Goal: Information Seeking & Learning: Check status

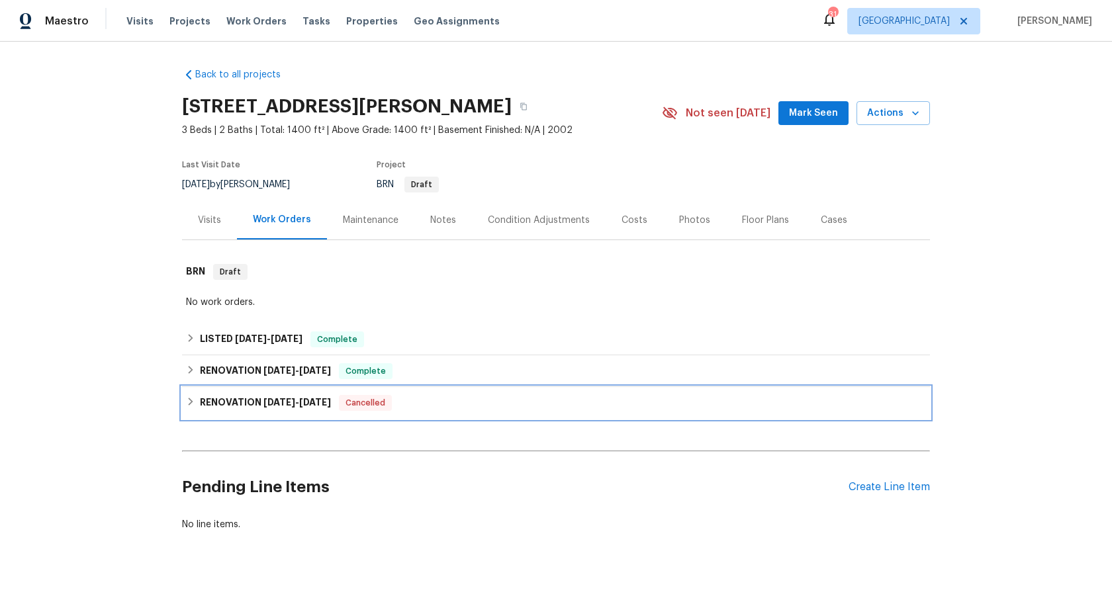
click at [265, 408] on h6 "RENOVATION [DATE] - [DATE]" at bounding box center [265, 403] width 131 height 16
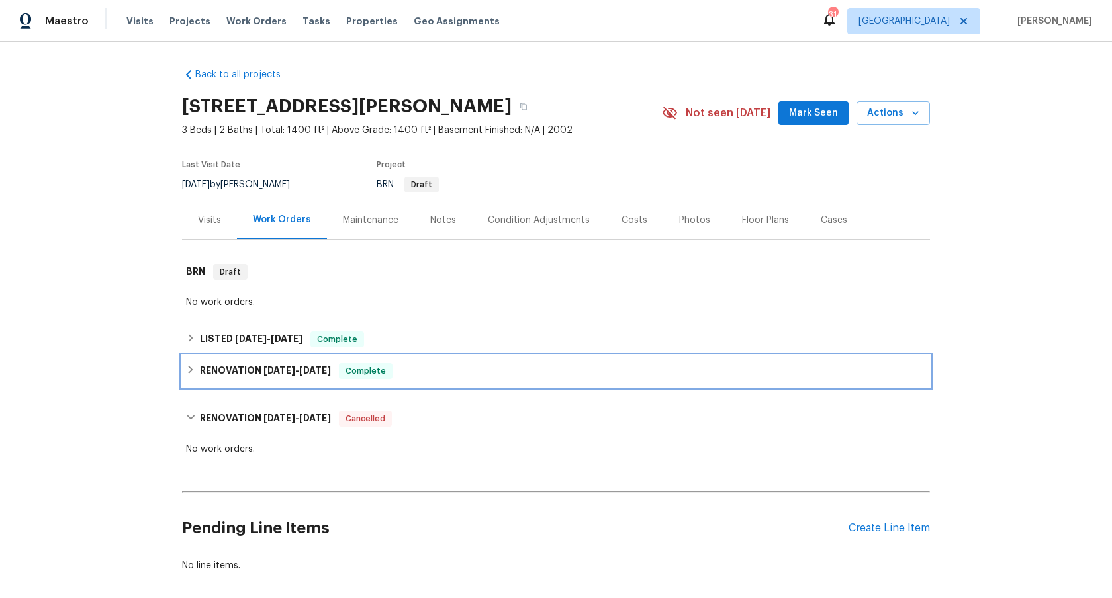
click at [250, 371] on h6 "RENOVATION 7/25/22 - 8/10/22" at bounding box center [265, 371] width 131 height 16
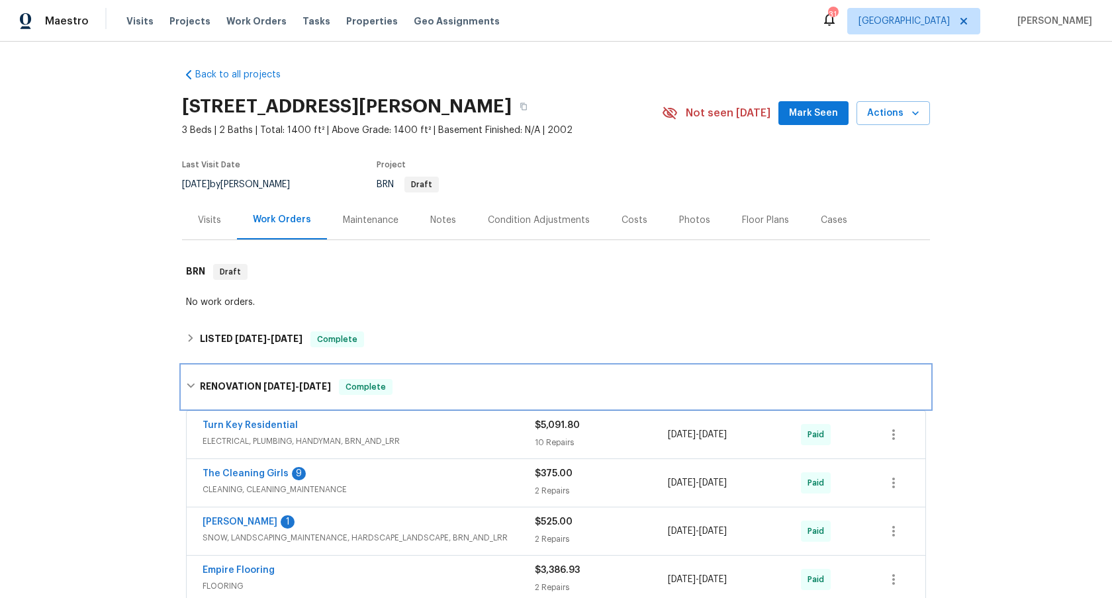
scroll to position [489, 0]
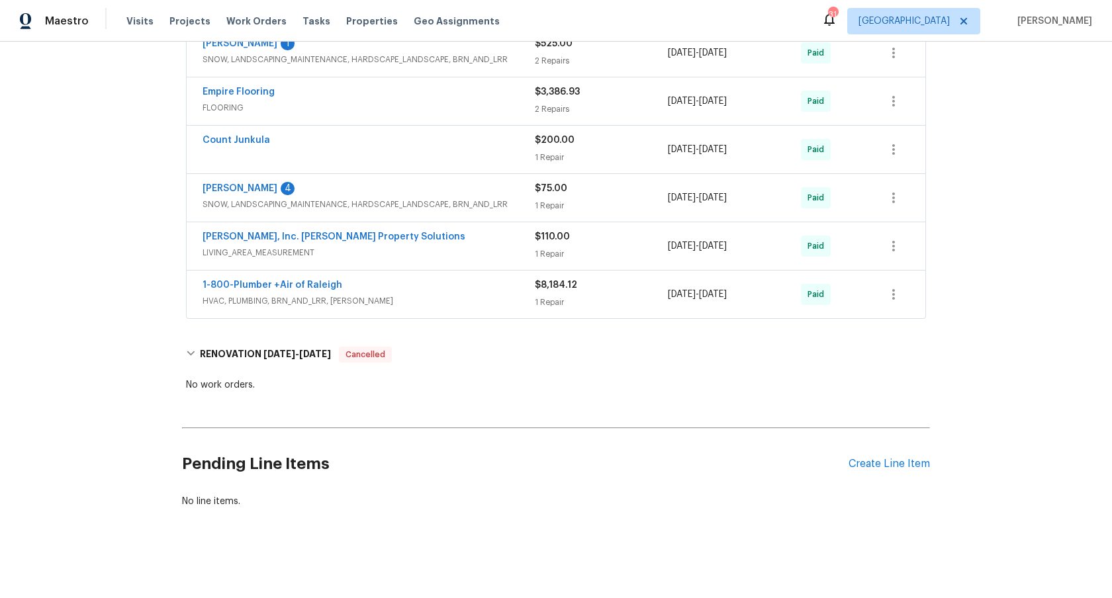
click at [386, 295] on span "HVAC, PLUMBING, BRN_AND_LRR, WELLS" at bounding box center [369, 301] width 332 height 13
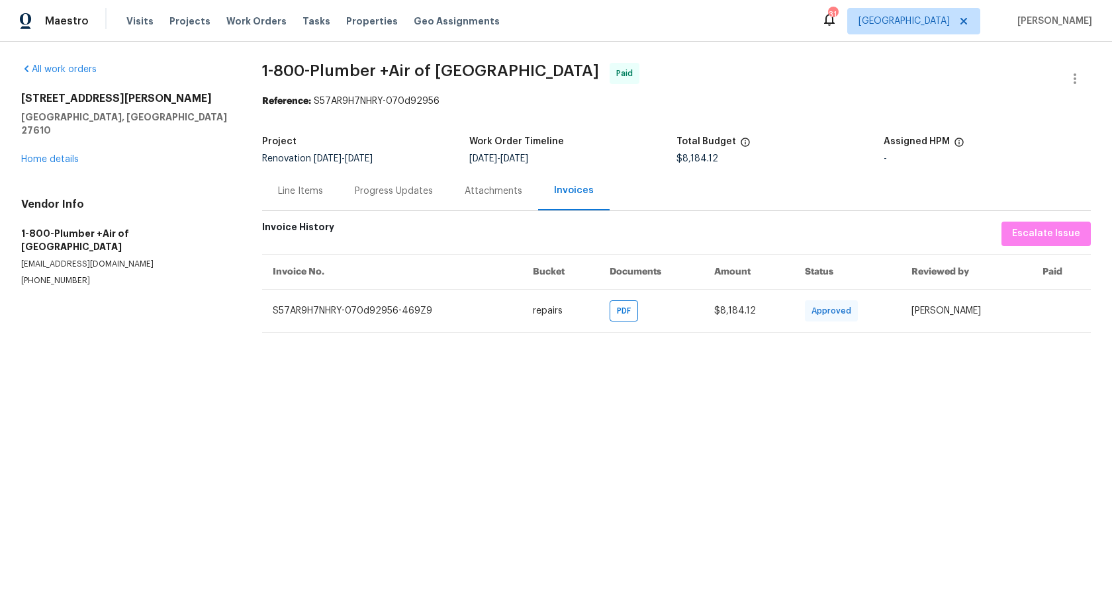
click at [385, 71] on span "1-800-Plumber +Air of [GEOGRAPHIC_DATA]" at bounding box center [430, 71] width 337 height 16
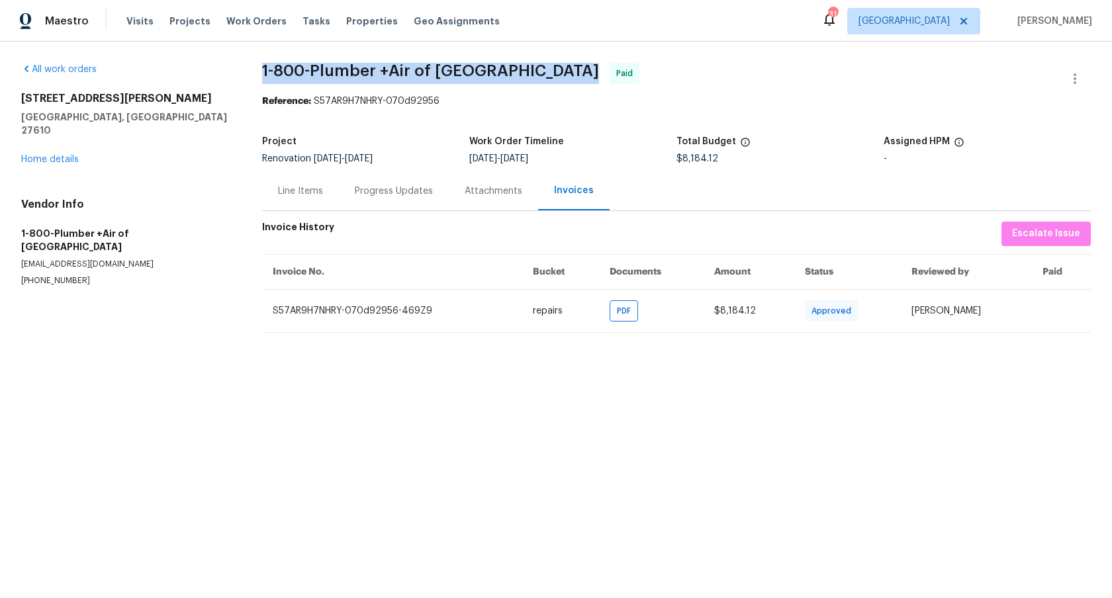
copy span "1-800-Plumber +Air of [GEOGRAPHIC_DATA]"
click at [310, 185] on div "Line Items" at bounding box center [300, 191] width 45 height 13
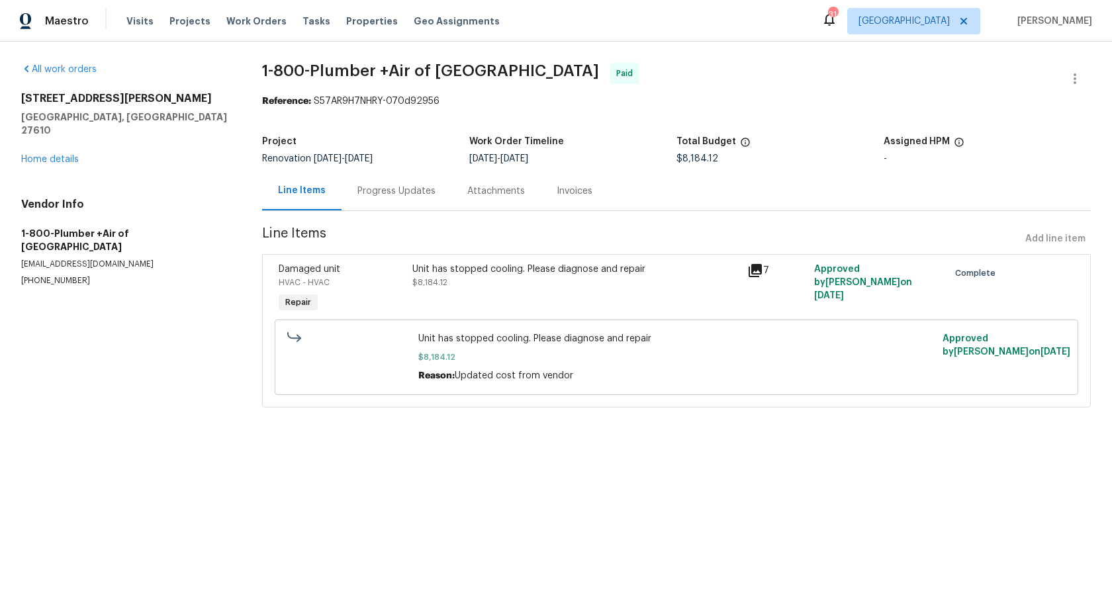
click at [472, 195] on div "Attachments" at bounding box center [496, 191] width 58 height 13
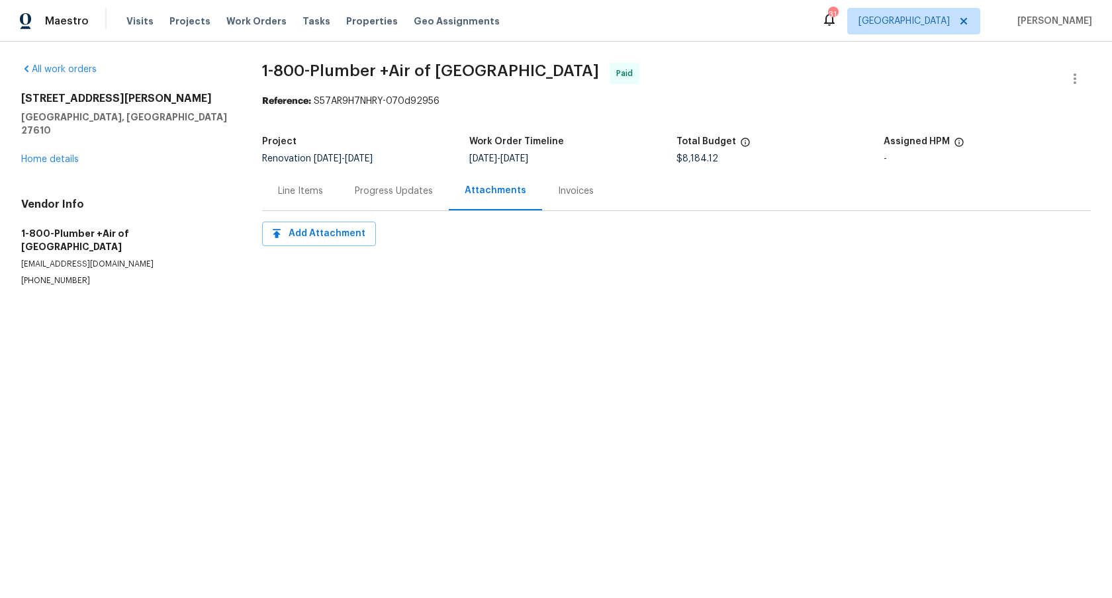
click at [561, 189] on div "Invoices" at bounding box center [576, 191] width 36 height 13
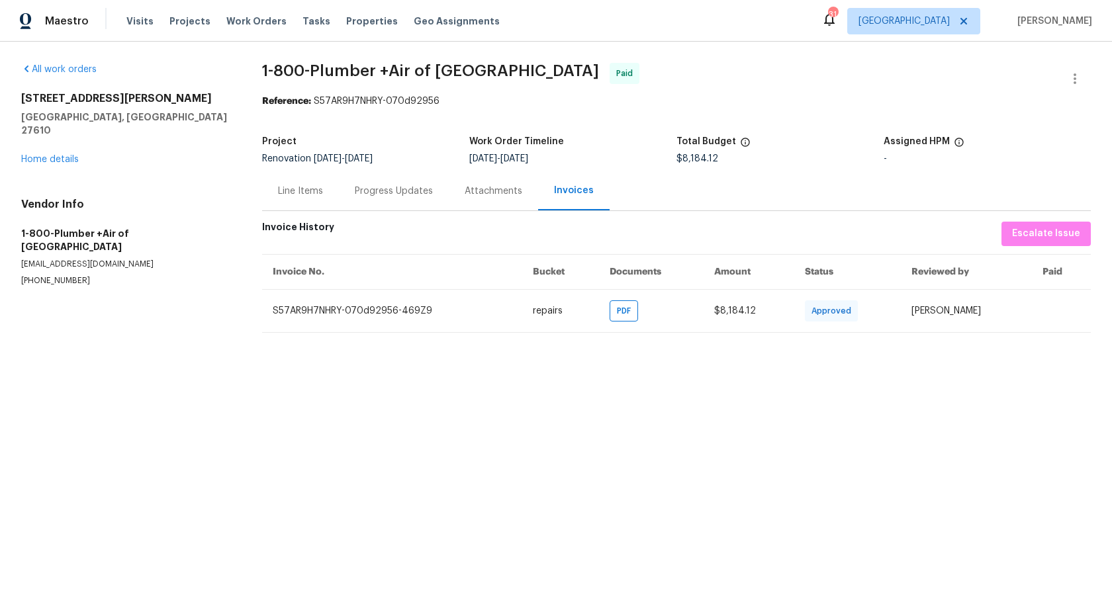
click at [634, 83] on span "1-800-Plumber +Air of Raleigh - RDU Paid" at bounding box center [660, 79] width 797 height 32
click at [321, 193] on div "Line Items" at bounding box center [300, 191] width 45 height 13
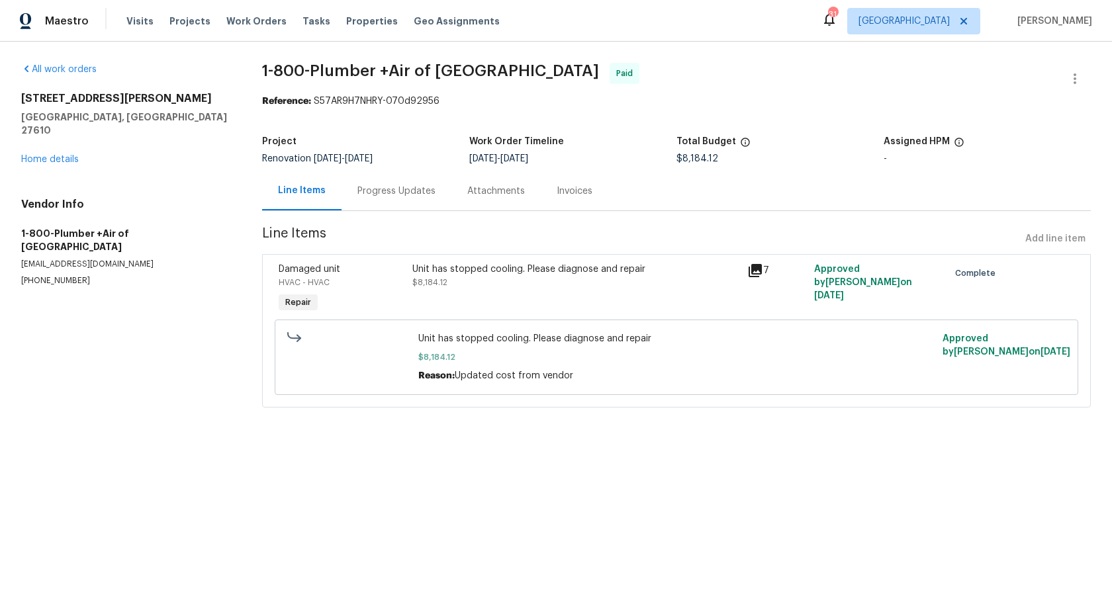
click at [501, 191] on div "Attachments" at bounding box center [496, 191] width 58 height 13
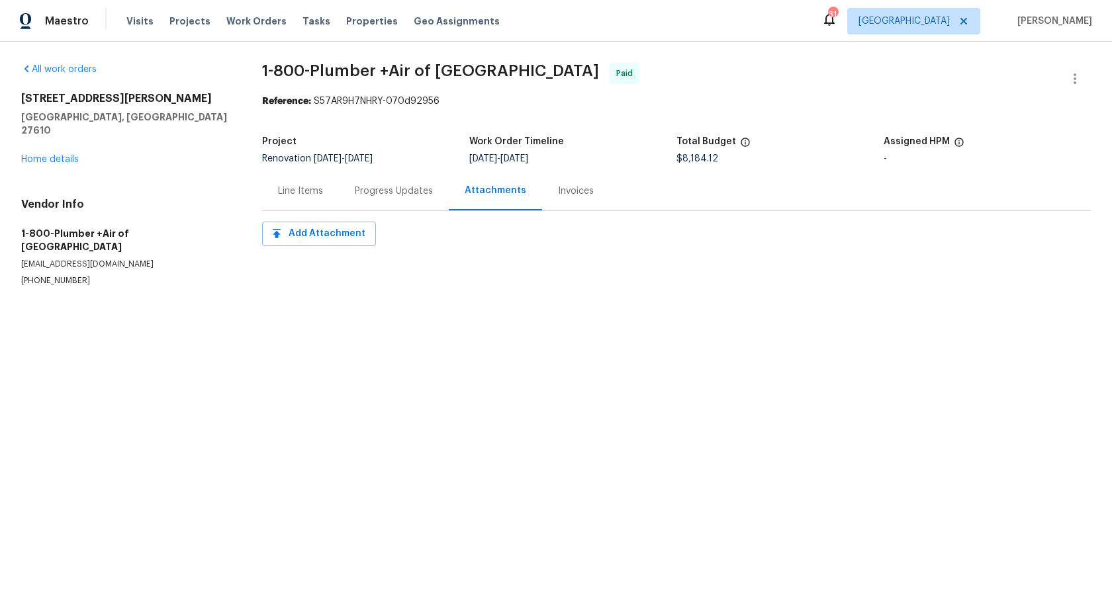
click at [403, 200] on div "Progress Updates" at bounding box center [394, 190] width 110 height 39
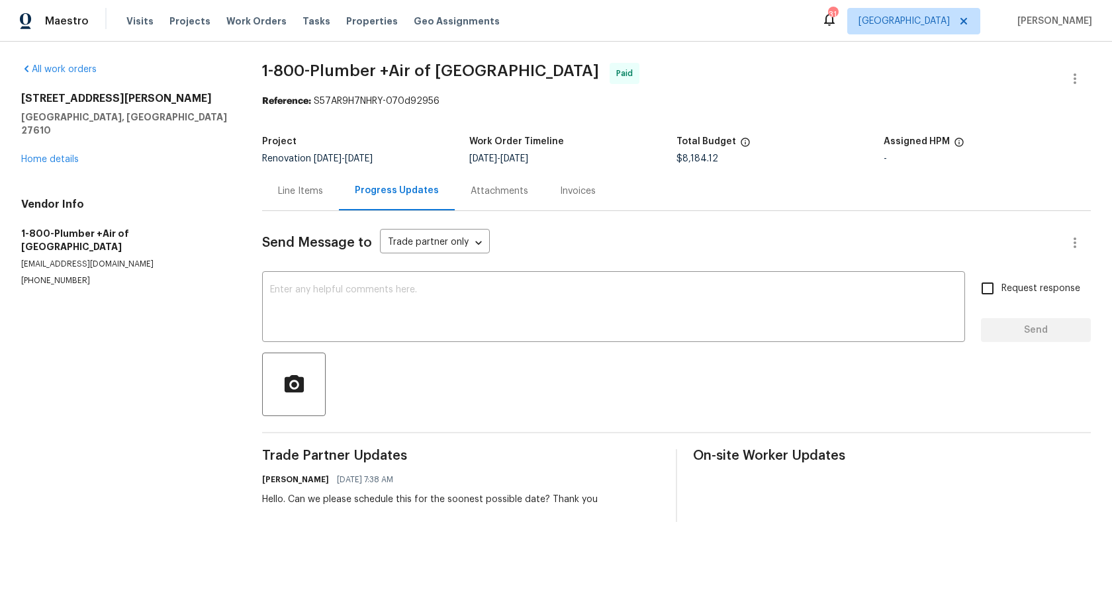
click at [563, 198] on div "Invoices" at bounding box center [578, 190] width 68 height 39
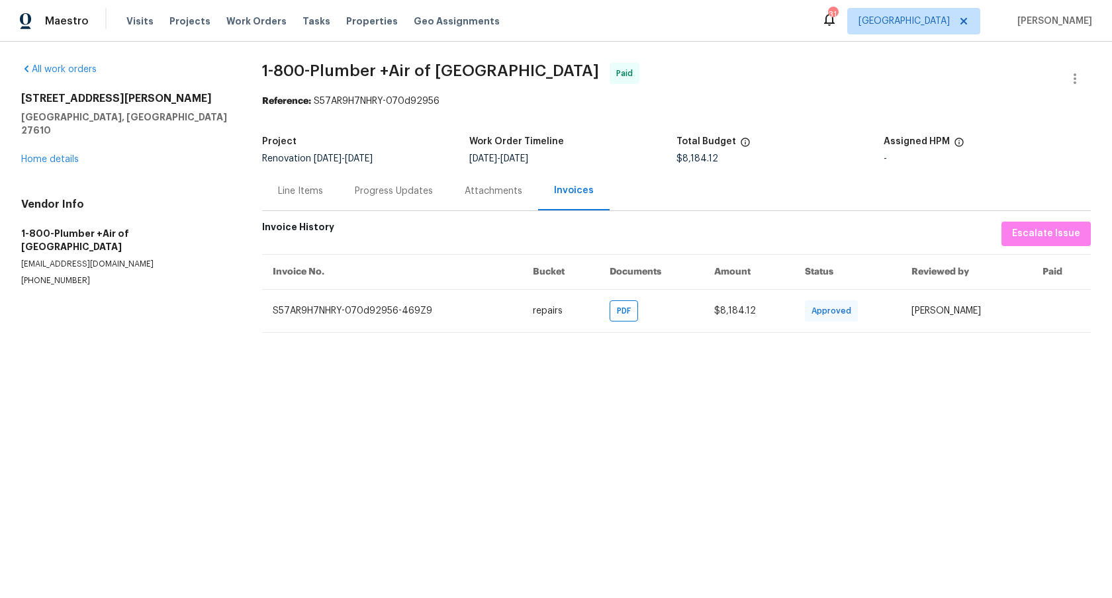
click at [493, 189] on div "Attachments" at bounding box center [494, 191] width 58 height 13
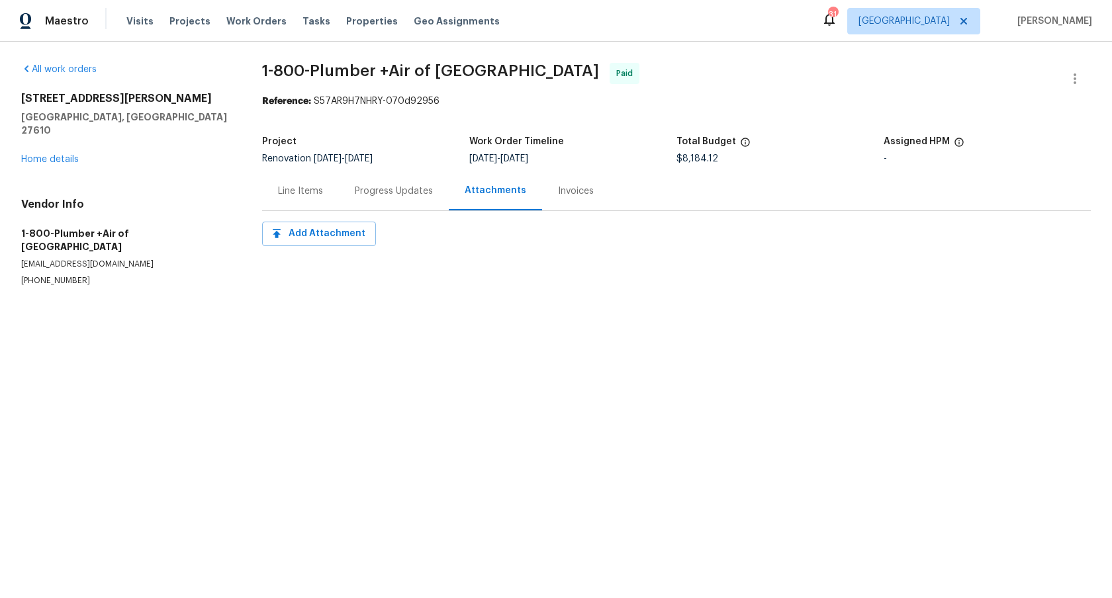
click at [408, 193] on div "Progress Updates" at bounding box center [394, 191] width 78 height 13
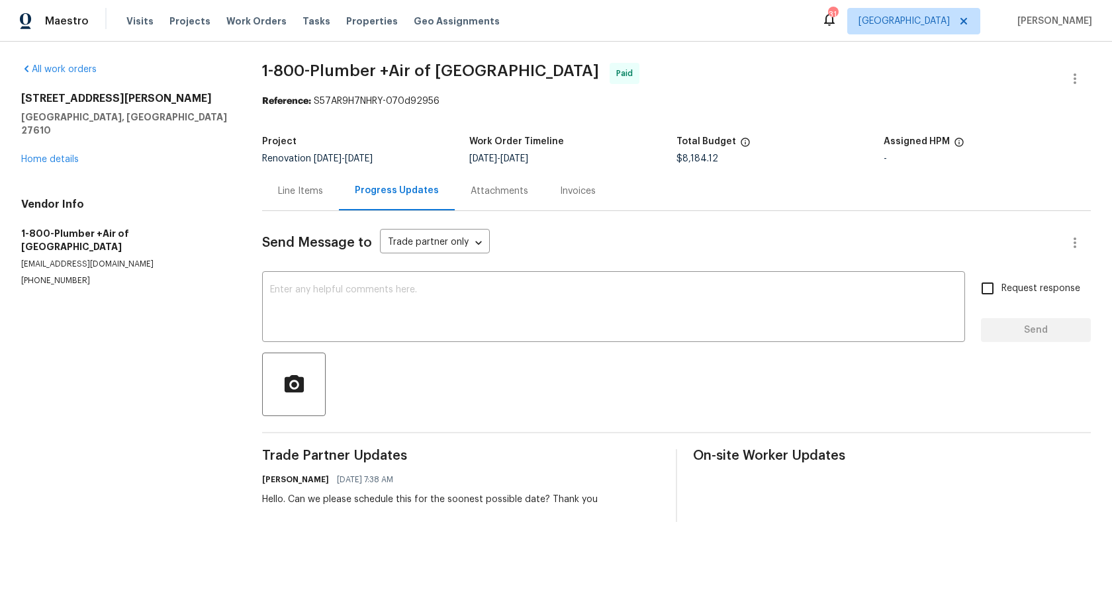
click at [332, 193] on div "Line Items" at bounding box center [300, 190] width 77 height 39
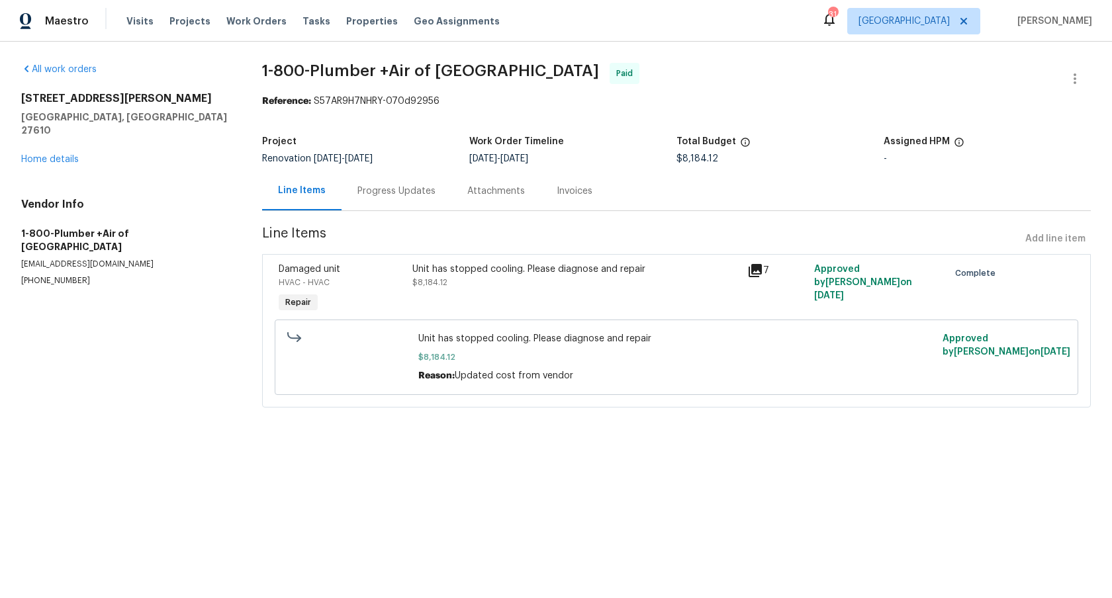
click at [551, 182] on div "Invoices" at bounding box center [575, 190] width 68 height 39
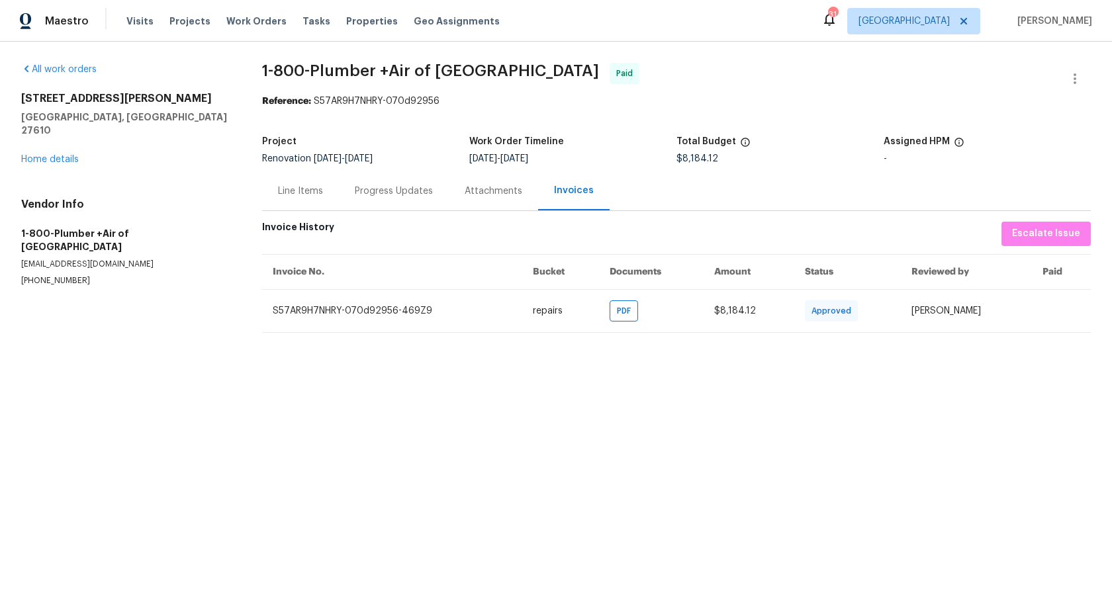
click at [594, 122] on section "1-800-Plumber +Air of Raleigh - RDU Paid Reference: S57AR9H7NHRY-070d92956 Proj…" at bounding box center [676, 198] width 829 height 270
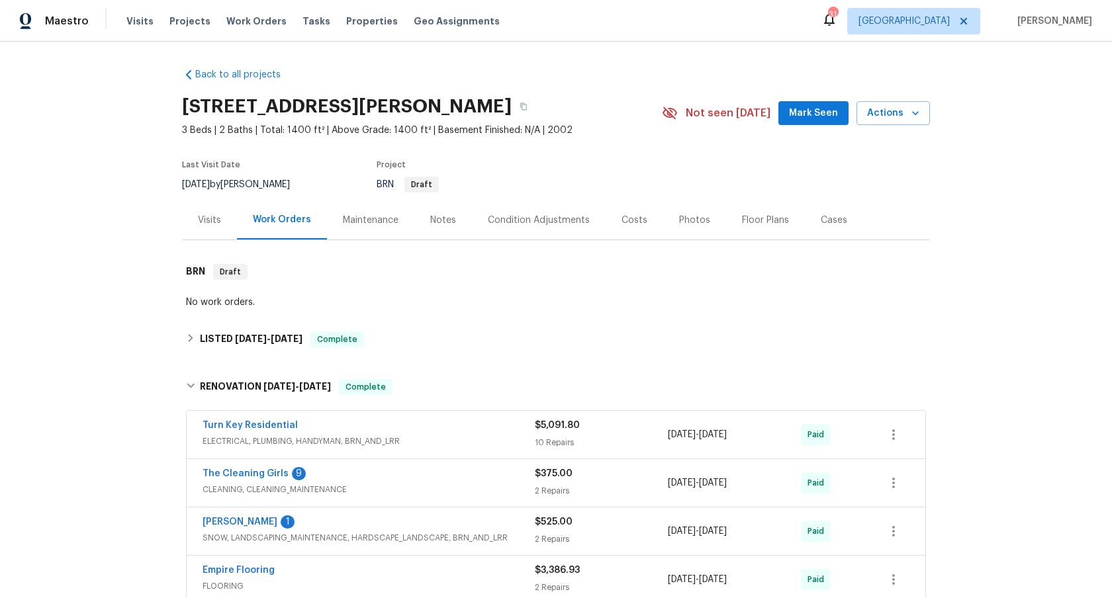
click at [93, 228] on div "Back to all projects 3063 Bracey Pl, Raleigh, NC 27610 3 Beds | 2 Baths | Total…" at bounding box center [556, 320] width 1112 height 557
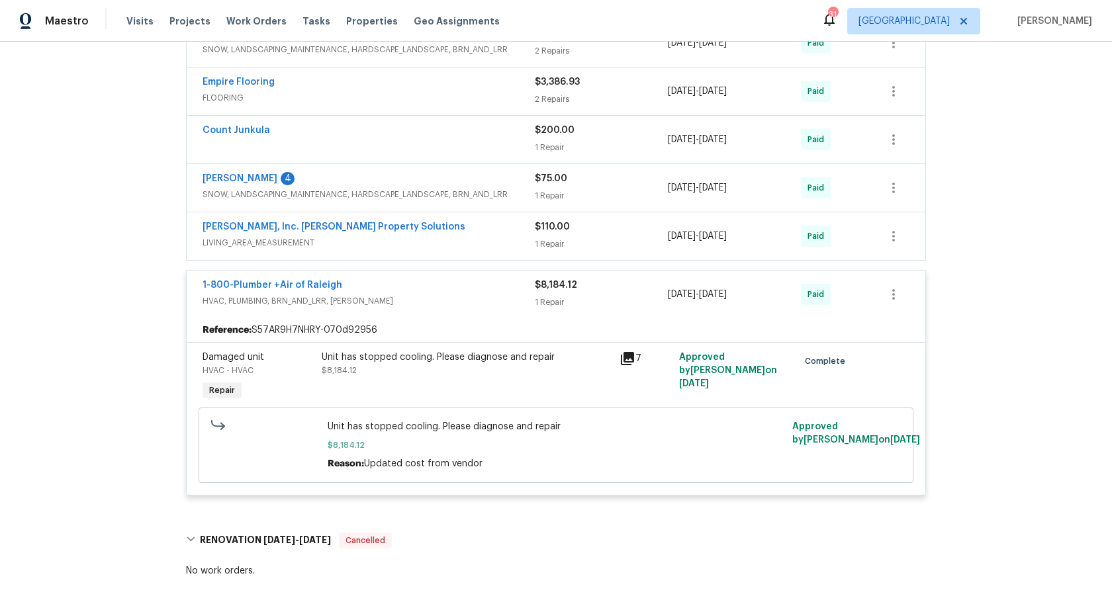
click at [419, 279] on div "1-800-Plumber +Air of Raleigh" at bounding box center [369, 287] width 332 height 16
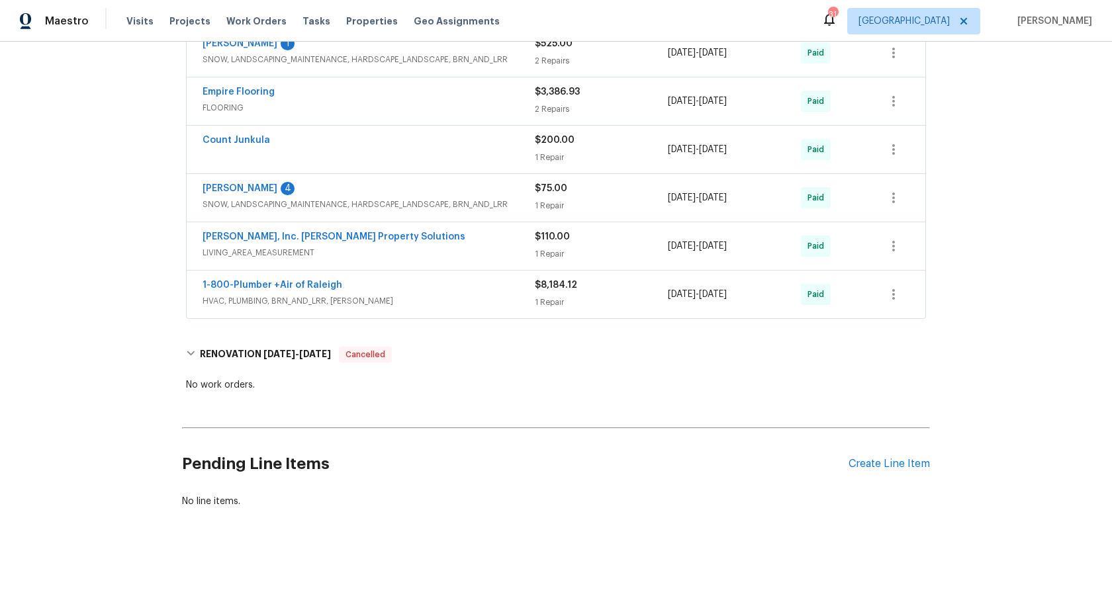
click at [140, 217] on div "Back to all projects 3063 Bracey Pl, Raleigh, NC 27610 3 Beds | 2 Baths | Total…" at bounding box center [556, 320] width 1112 height 557
